Goal: Information Seeking & Learning: Find specific page/section

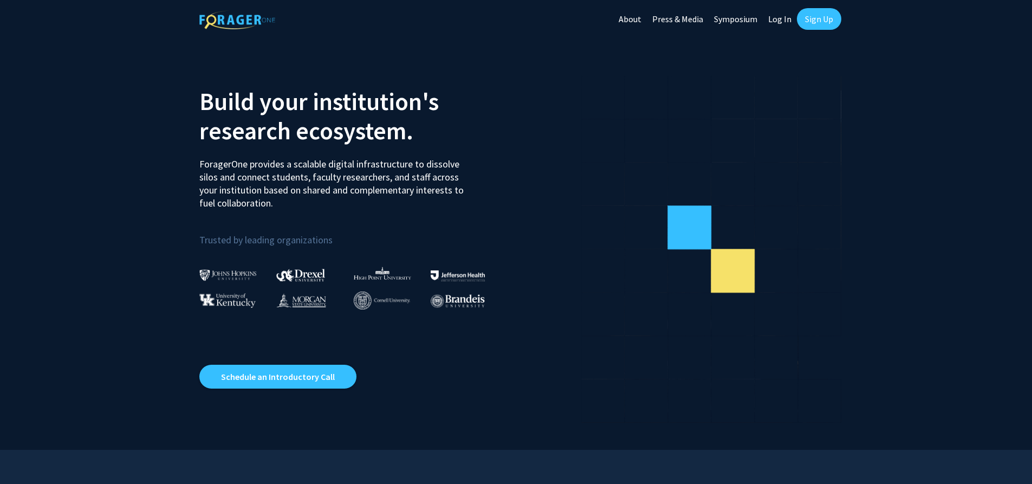
click at [777, 21] on link "Log In" at bounding box center [780, 19] width 34 height 38
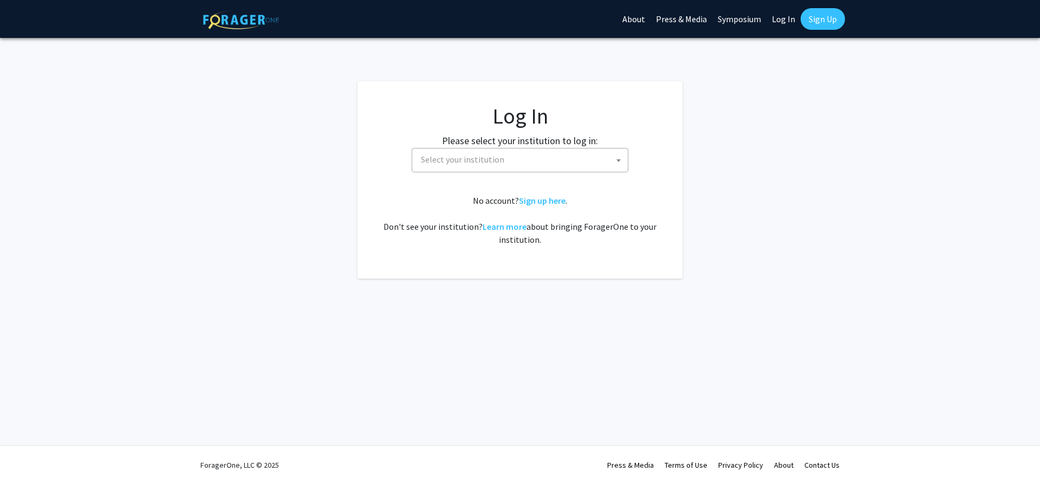
click at [545, 161] on span "Select your institution" at bounding box center [522, 159] width 211 height 22
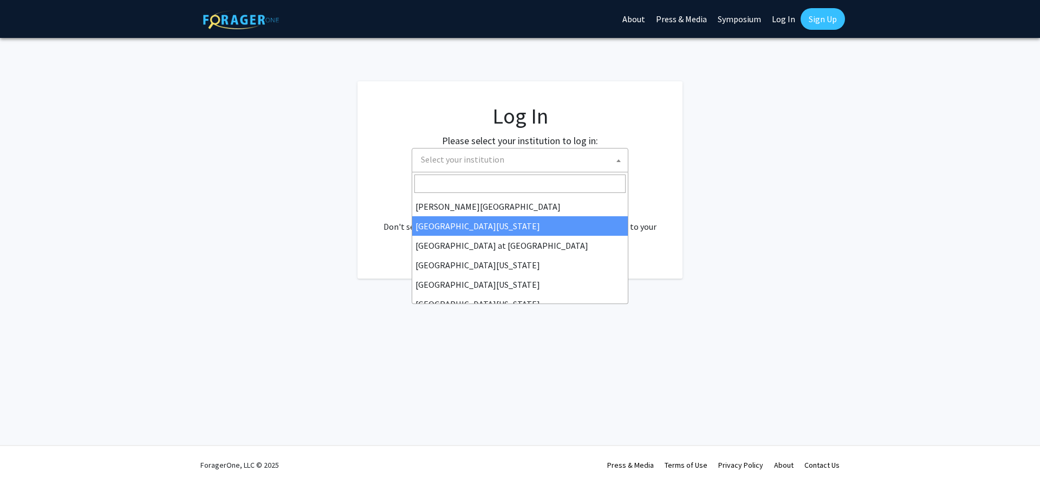
scroll to position [379, 0]
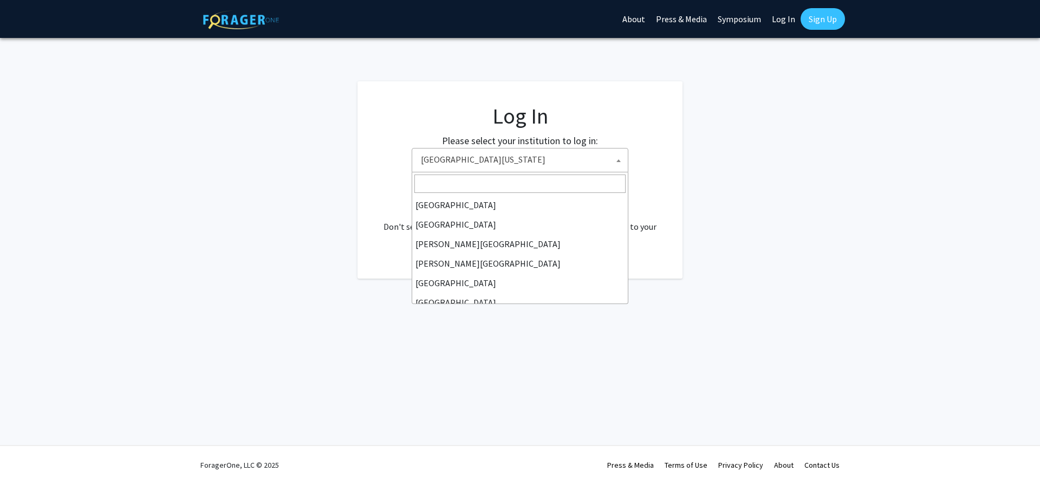
click at [613, 163] on span at bounding box center [618, 160] width 11 height 24
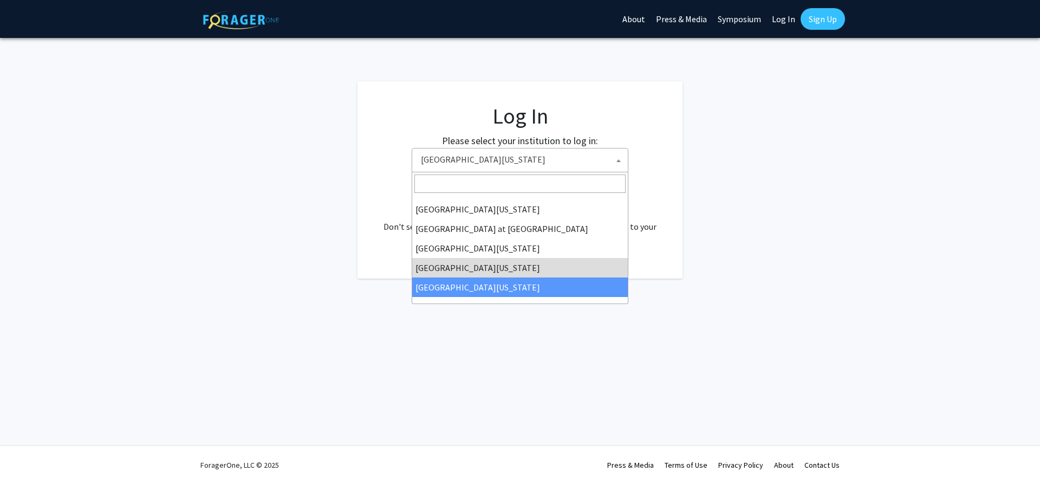
select select "33"
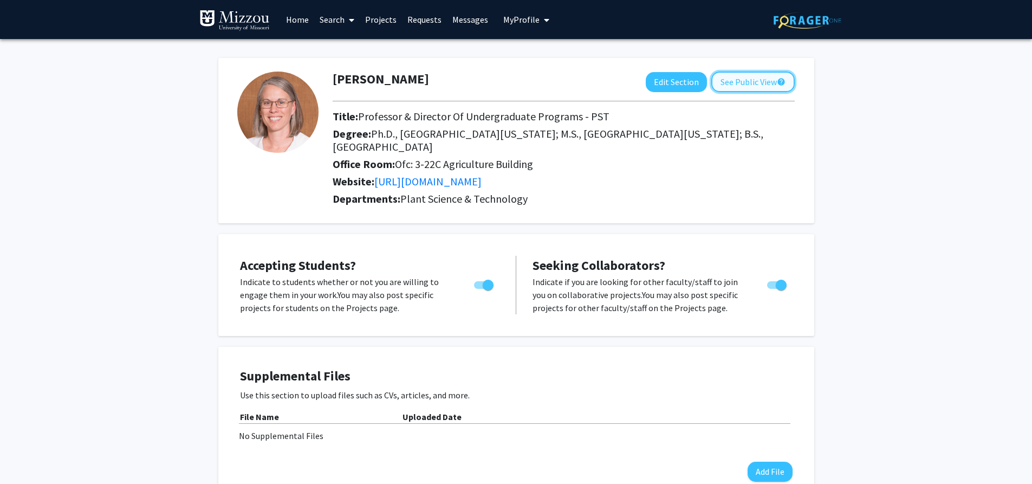
click at [745, 80] on button "See Public View help" at bounding box center [753, 82] width 83 height 21
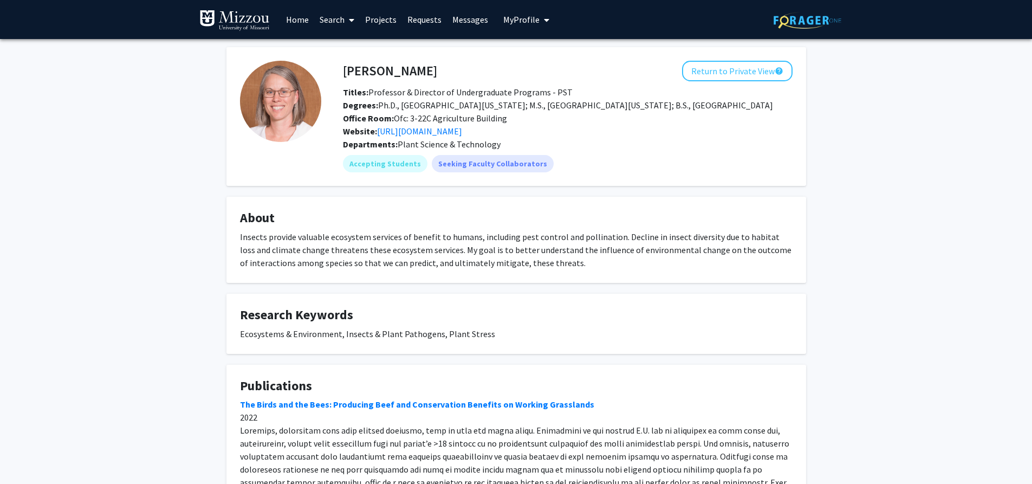
click at [333, 23] on link "Search" at bounding box center [337, 20] width 46 height 38
click at [335, 50] on span "Faculty/Staff" at bounding box center [354, 50] width 80 height 22
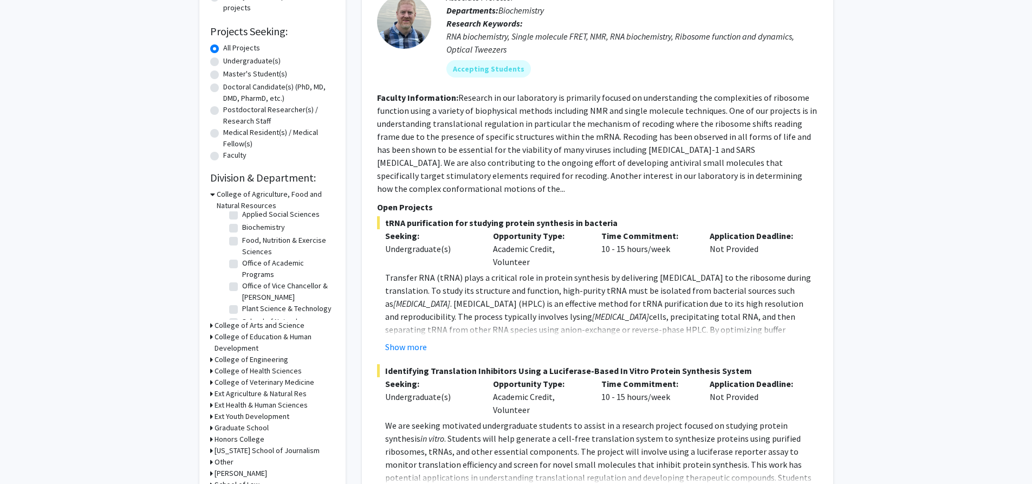
scroll to position [86, 0]
click at [242, 281] on label "Plant Science & Technology" at bounding box center [286, 286] width 89 height 11
click at [242, 281] on input "Plant Science & Technology" at bounding box center [245, 284] width 7 height 7
checkbox input "true"
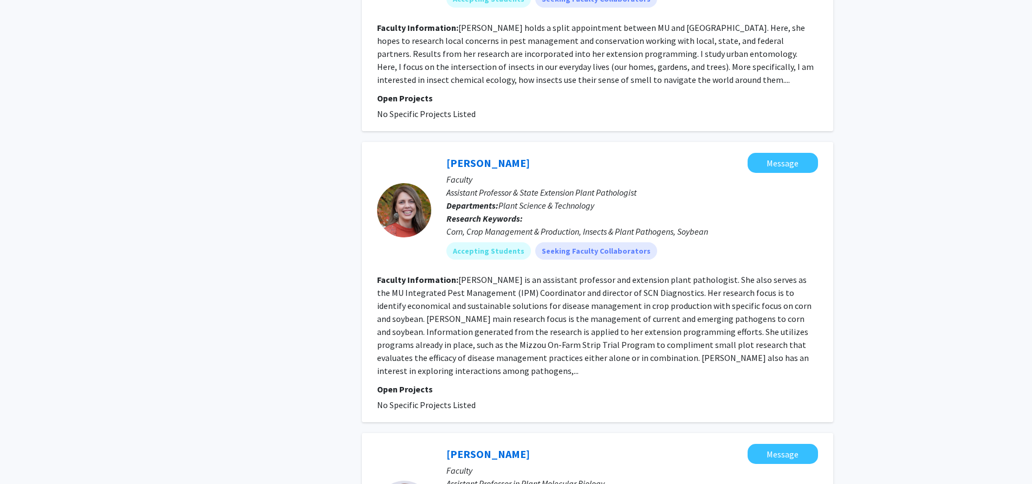
scroll to position [1246, 0]
